Goal: Find specific page/section: Find specific page/section

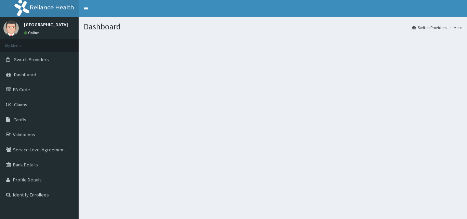
click at [33, 136] on link "Validations" at bounding box center [39, 134] width 79 height 15
click at [61, 132] on link "Validations" at bounding box center [39, 134] width 79 height 15
click at [48, 128] on link "Validations" at bounding box center [39, 134] width 79 height 15
click at [28, 135] on link "Validations" at bounding box center [39, 134] width 79 height 15
